Goal: Find specific fact

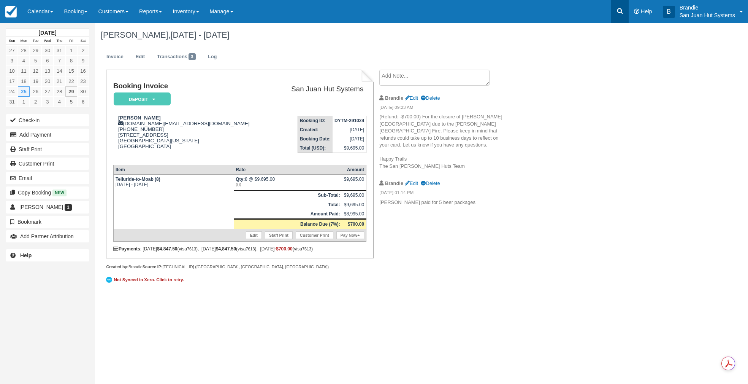
click at [621, 13] on icon at bounding box center [620, 11] width 6 height 6
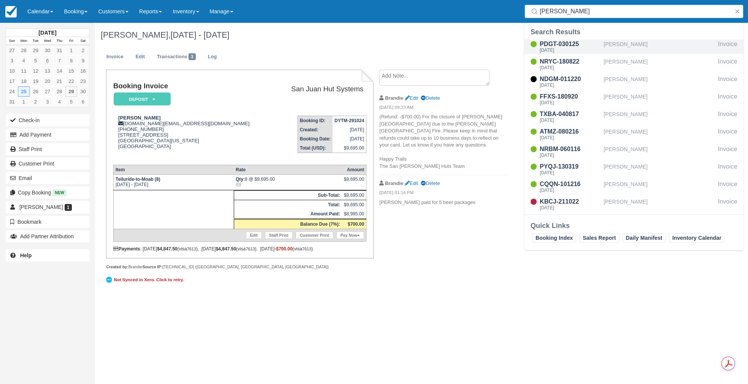
type input "[PERSON_NAME]"
click at [561, 47] on div "PDGT-030125" at bounding box center [570, 44] width 61 height 9
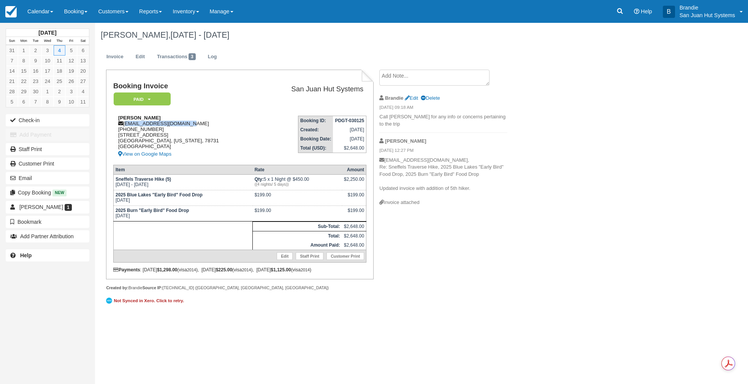
drag, startPoint x: 125, startPoint y: 124, endPoint x: 189, endPoint y: 122, distance: 64.2
click at [189, 122] on div "Kevin Lucas thekevinlucas@yahoo.com 1 (512) 363-7805 4001 Ridgelea Dr Austin, T…" at bounding box center [186, 137] width 146 height 44
copy div "[EMAIL_ADDRESS][DOMAIN_NAME]"
